Goal: Check status

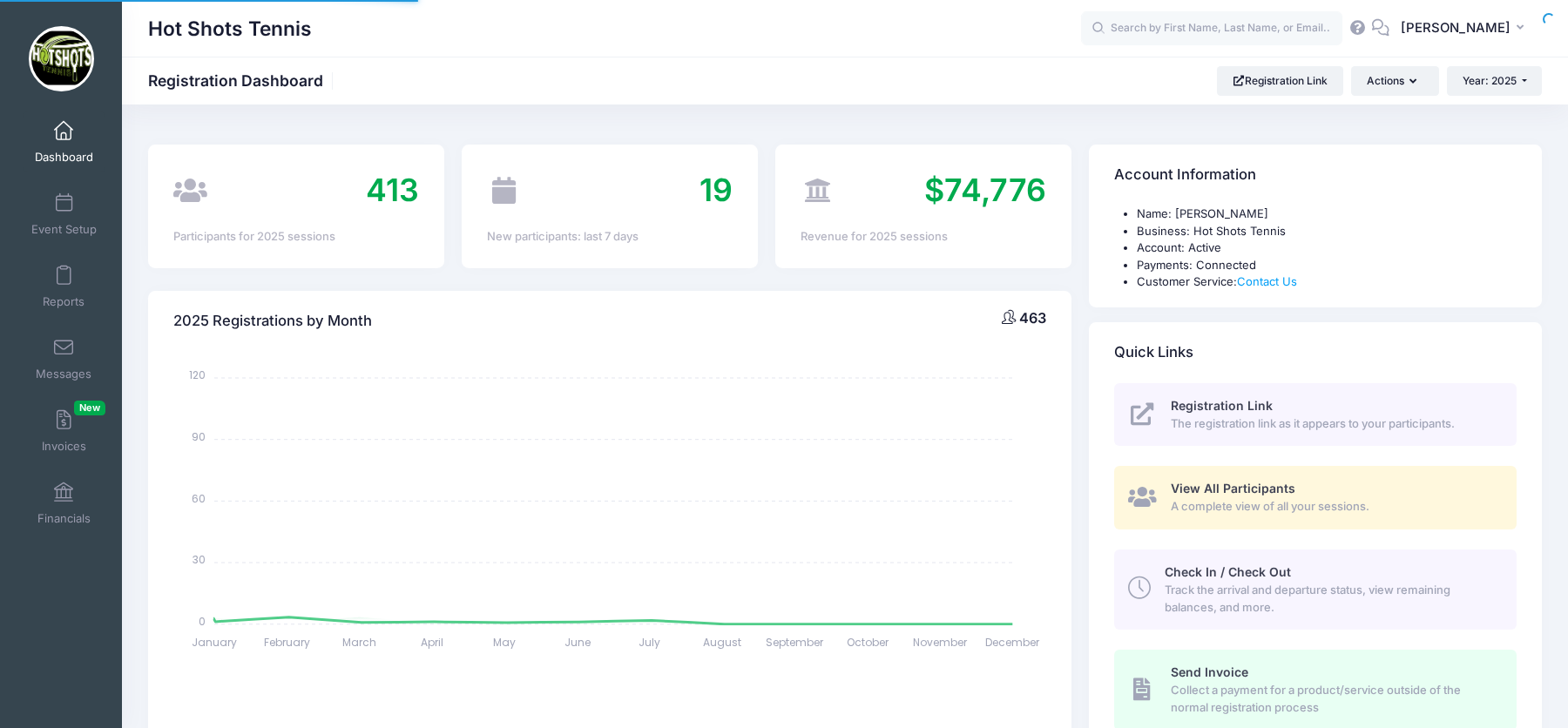
select select
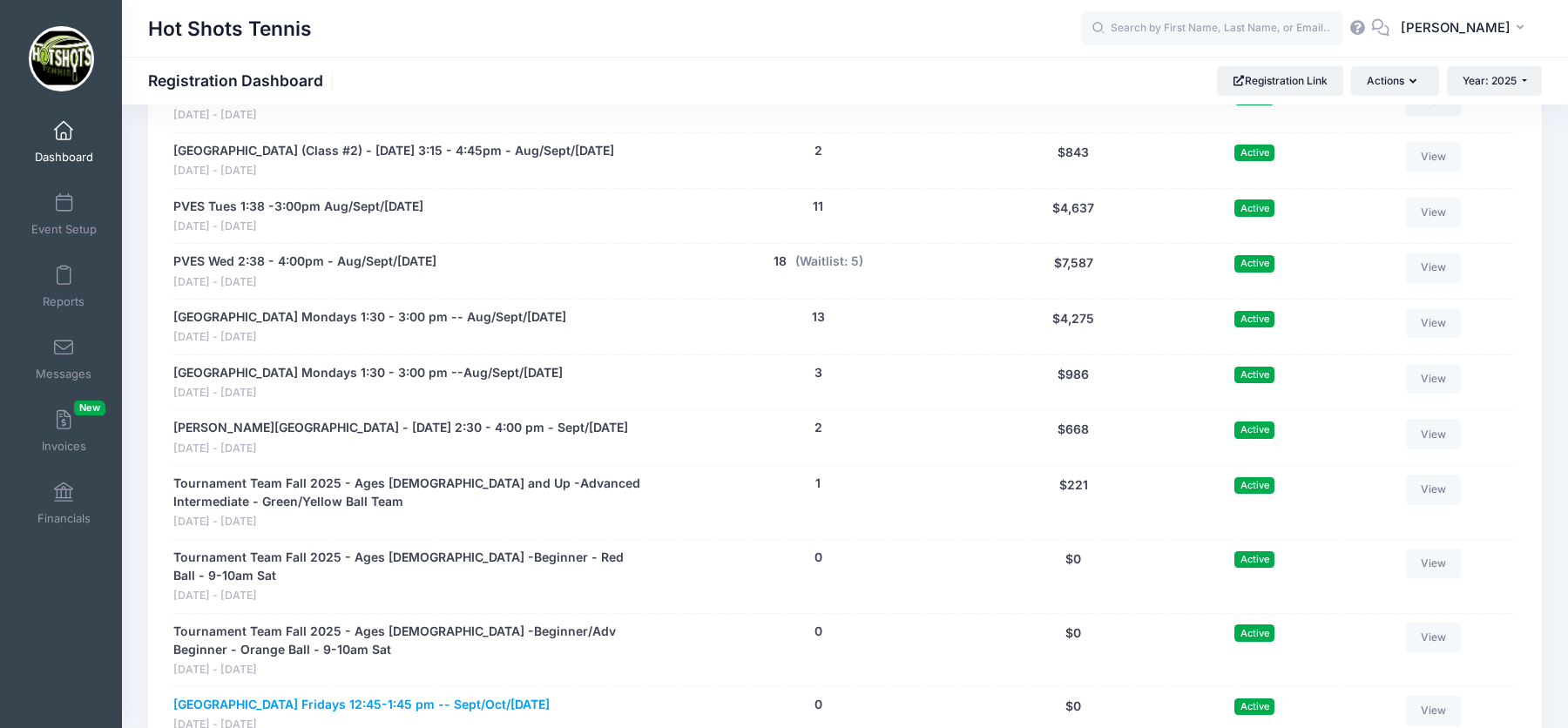
scroll to position [3195, 0]
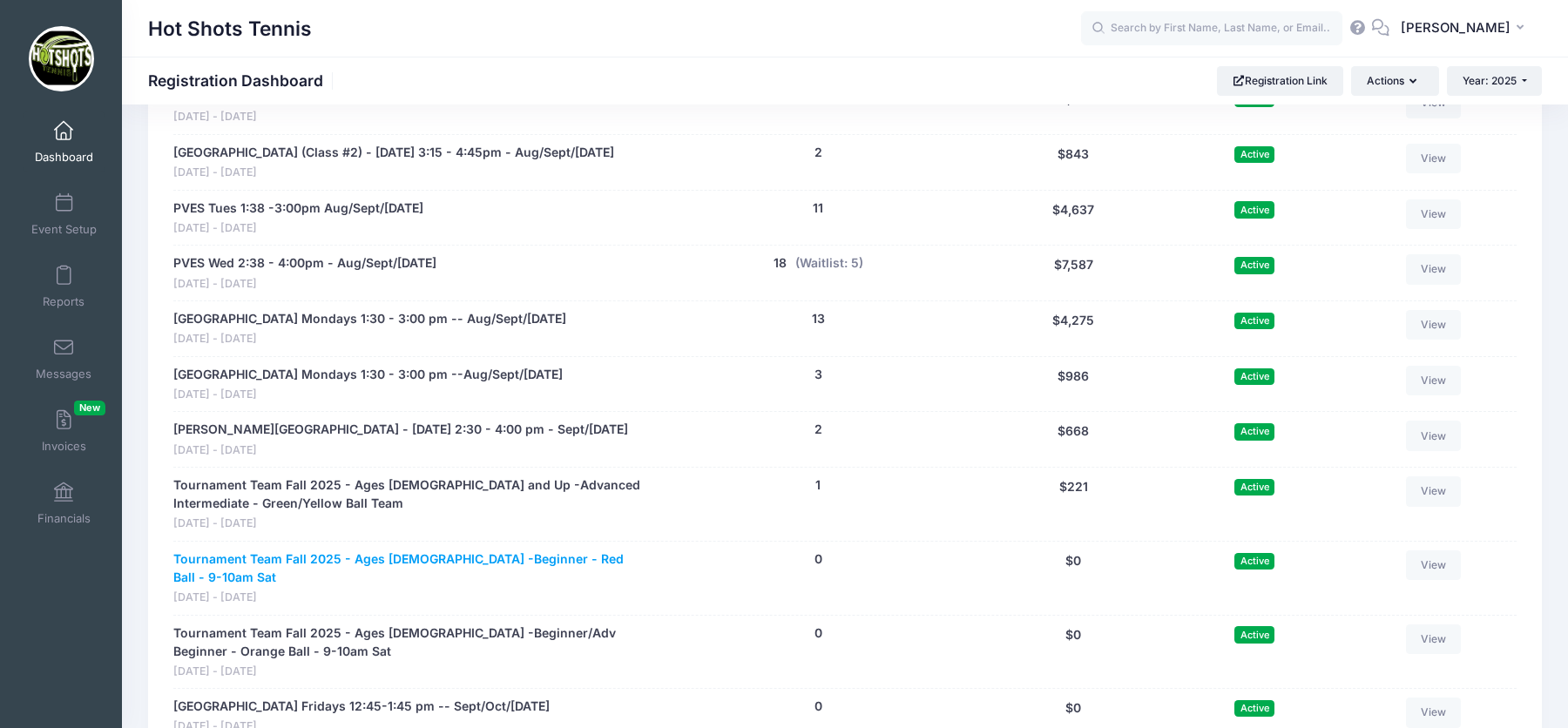
click at [400, 551] on link "Tournament Team Fall 2025 - Ages [DEMOGRAPHIC_DATA] -Beginner - Red Ball - 9-10…" at bounding box center [410, 569] width 475 height 36
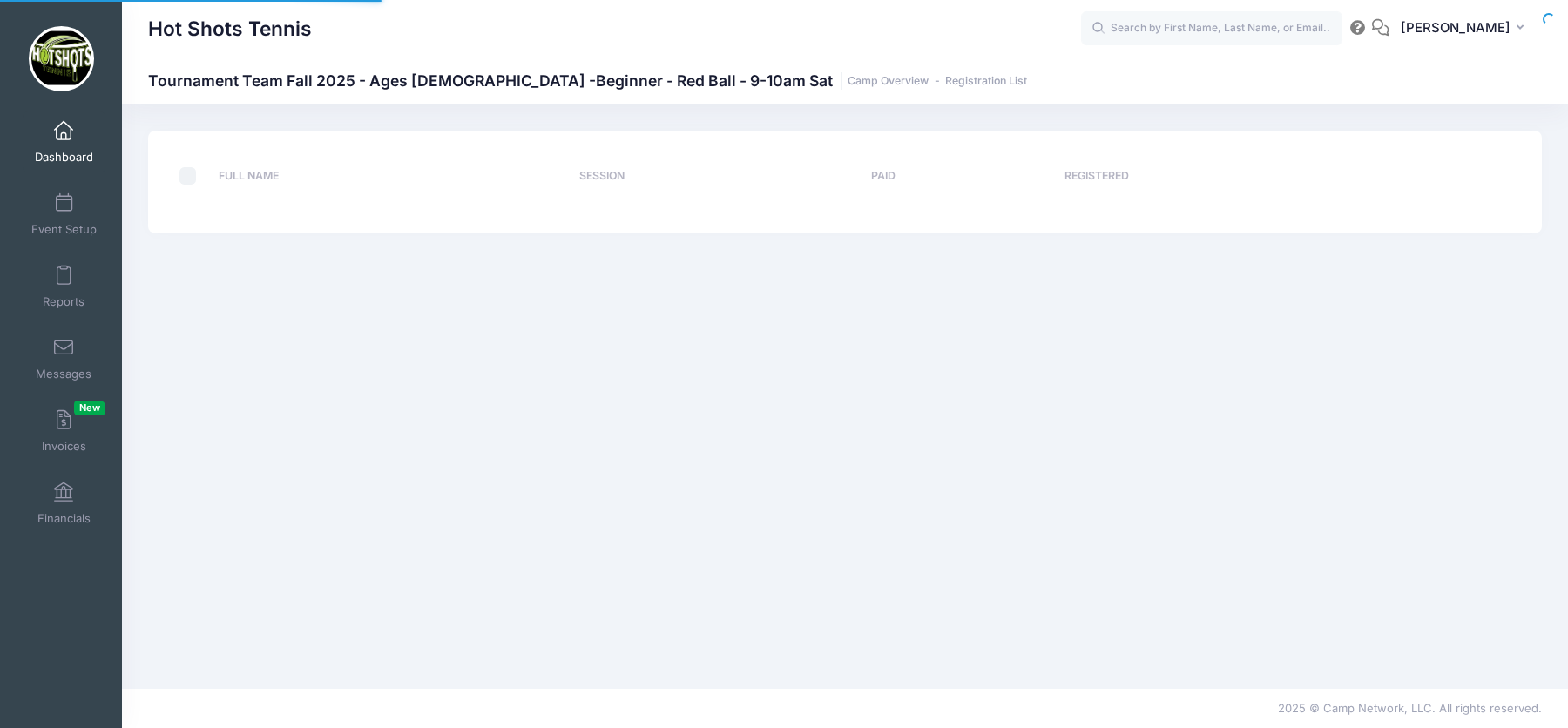
select select "10"
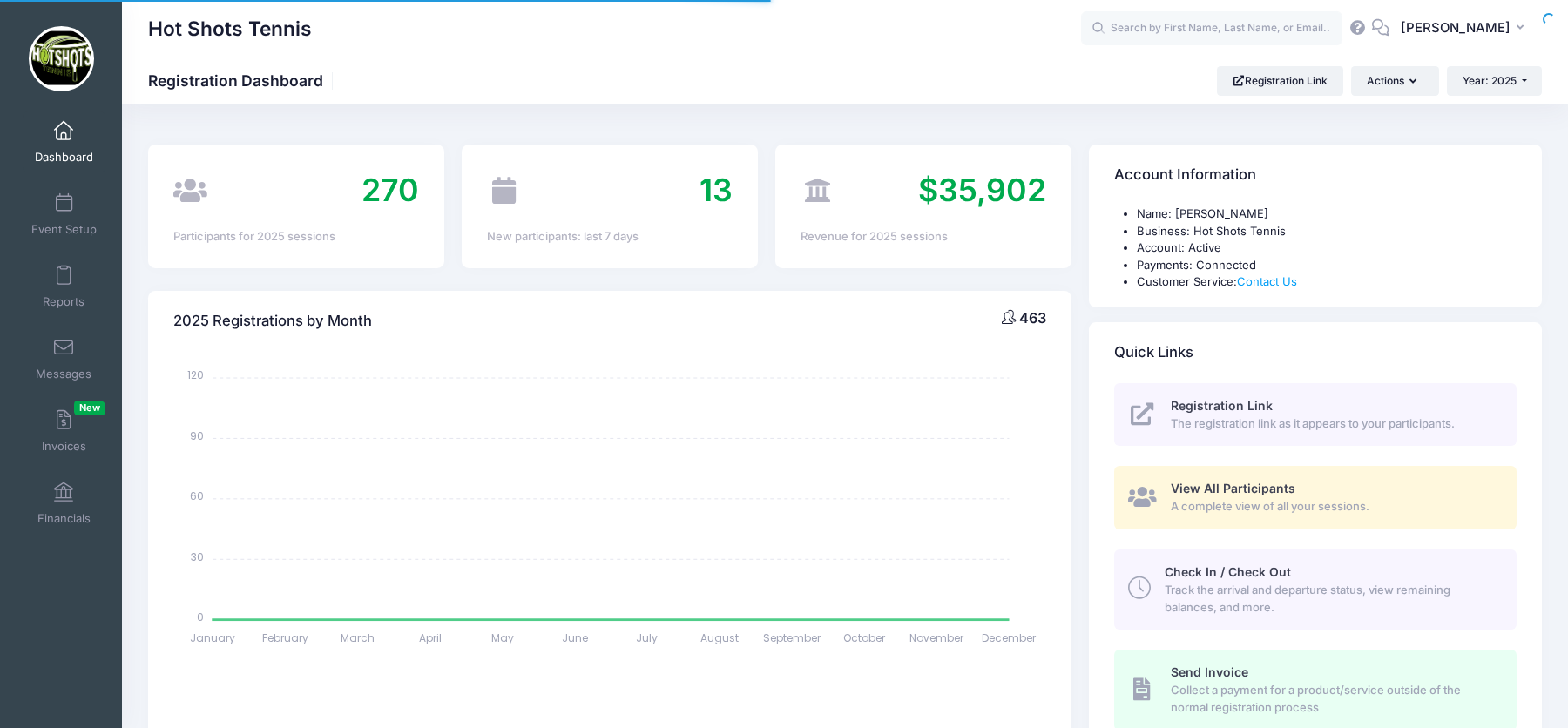
scroll to position [726, 0]
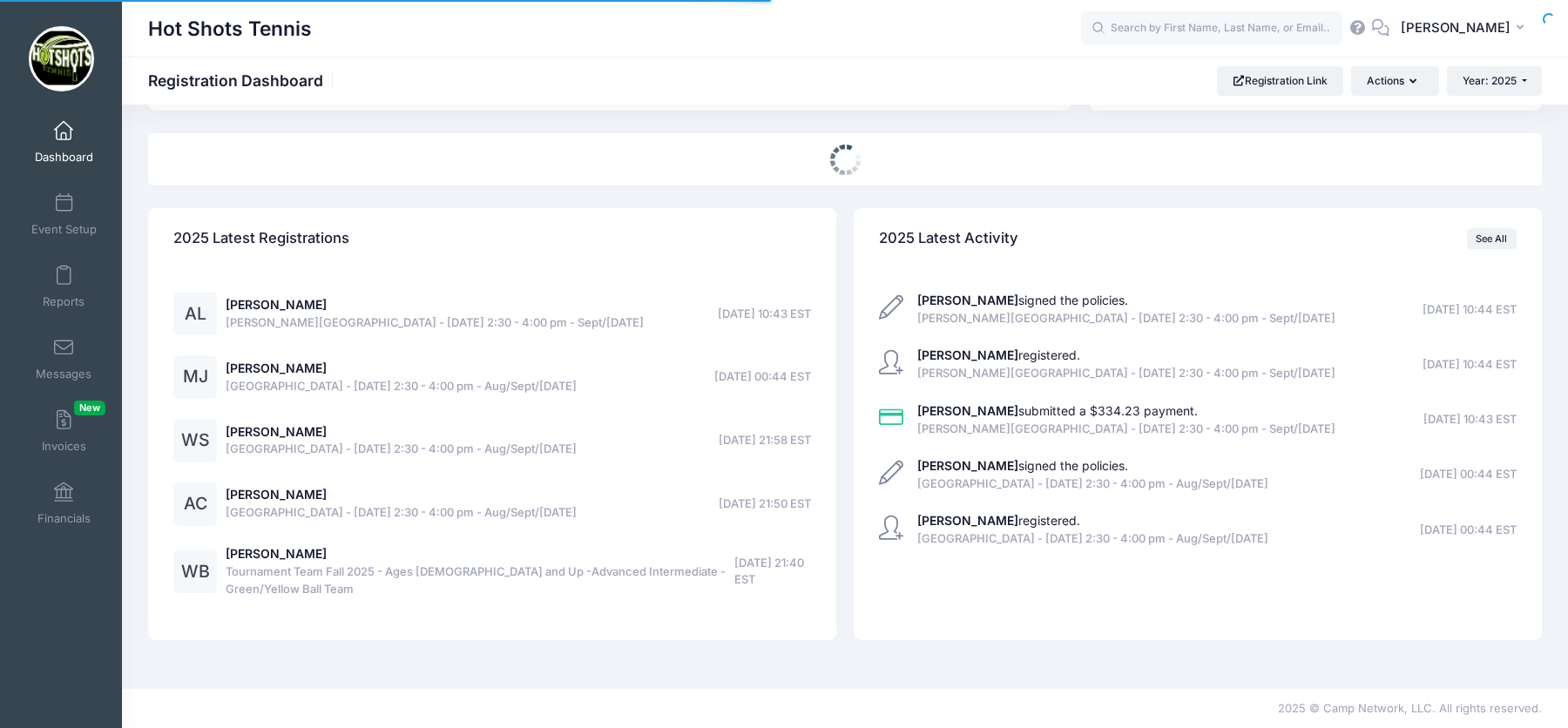
select select
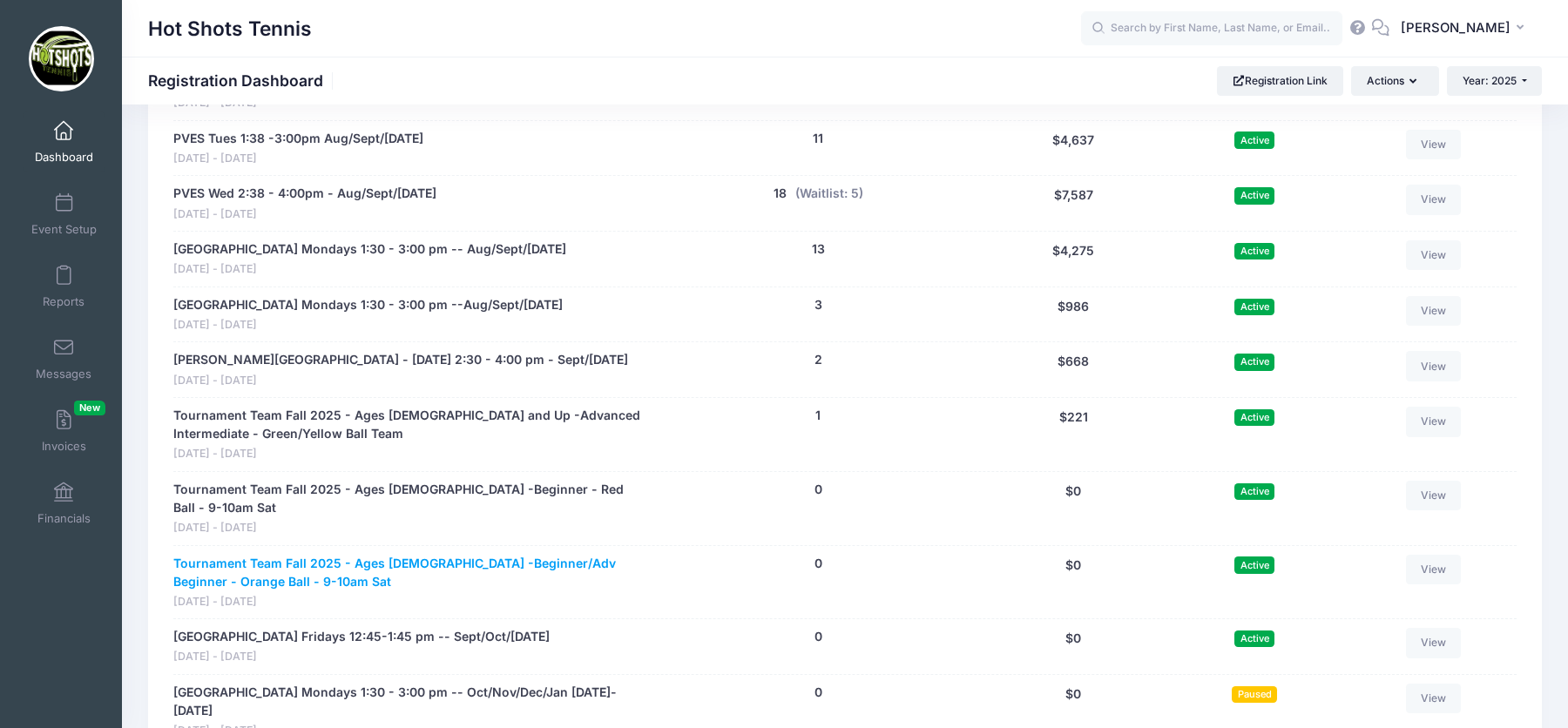
scroll to position [3266, 0]
